Goal: Task Accomplishment & Management: Use online tool/utility

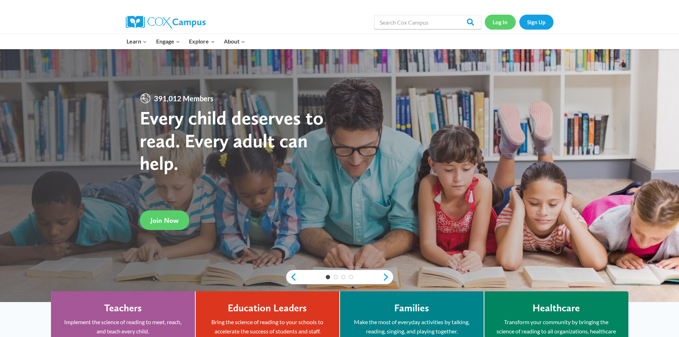
click at [503, 19] on link "Log In" at bounding box center [500, 22] width 31 height 15
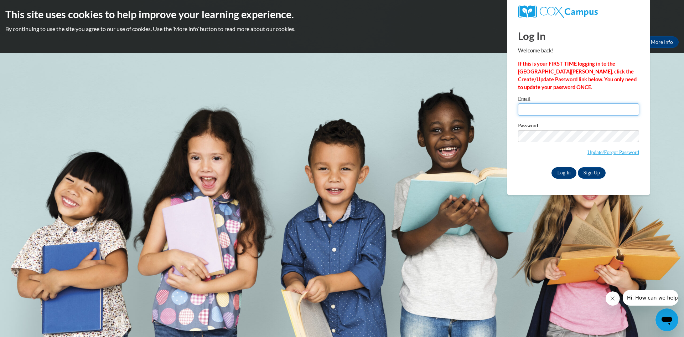
type input "azeinert@clintonville.k12.wi.us"
click at [568, 175] on input "Log In" at bounding box center [563, 172] width 25 height 11
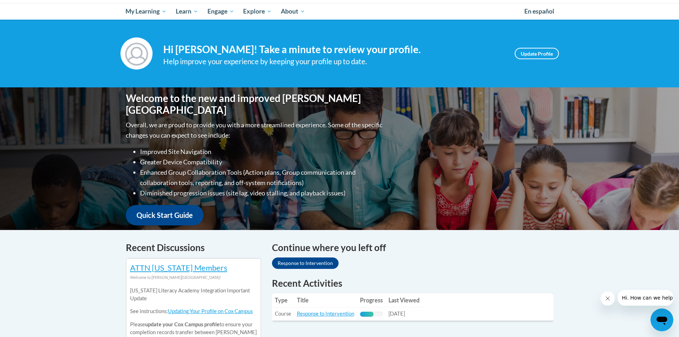
scroll to position [214, 0]
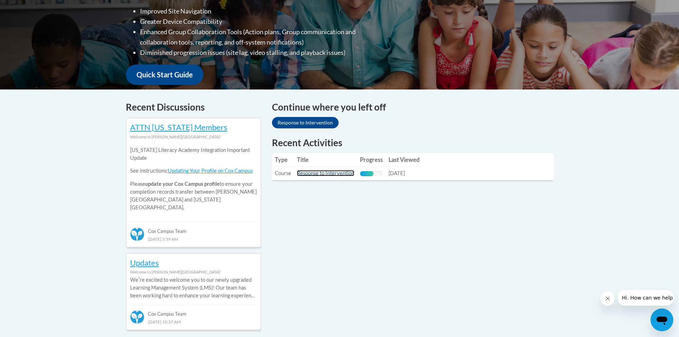
click at [335, 171] on link "Response to Intervention" at bounding box center [325, 173] width 57 height 6
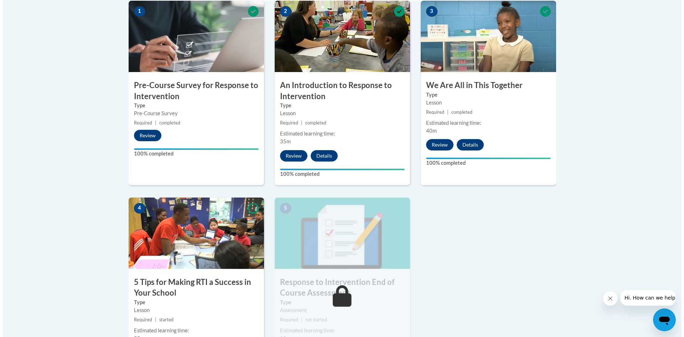
scroll to position [356, 0]
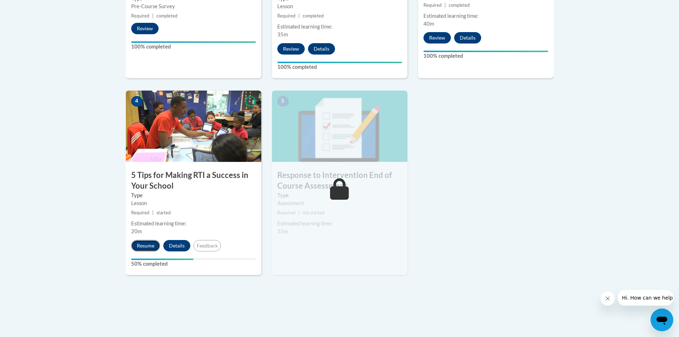
click at [141, 242] on button "Resume" at bounding box center [145, 245] width 29 height 11
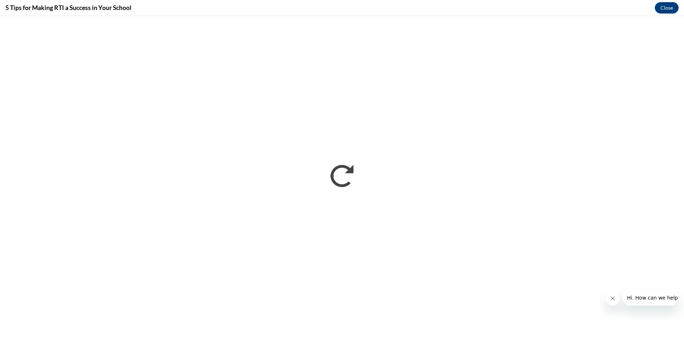
scroll to position [0, 0]
